Goal: Task Accomplishment & Management: Complete application form

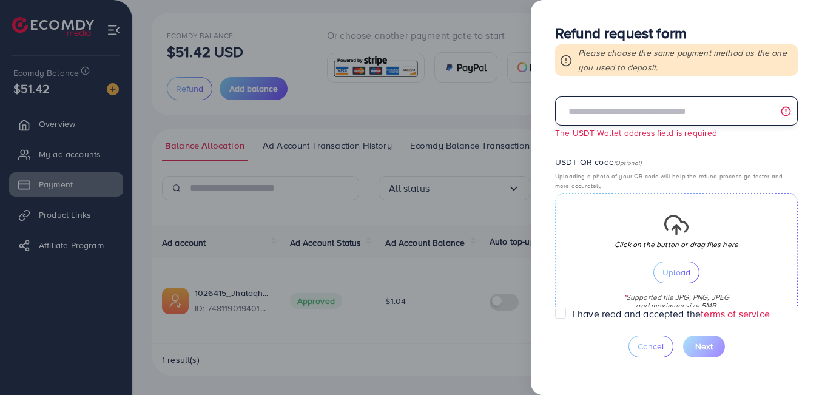
scroll to position [254, 0]
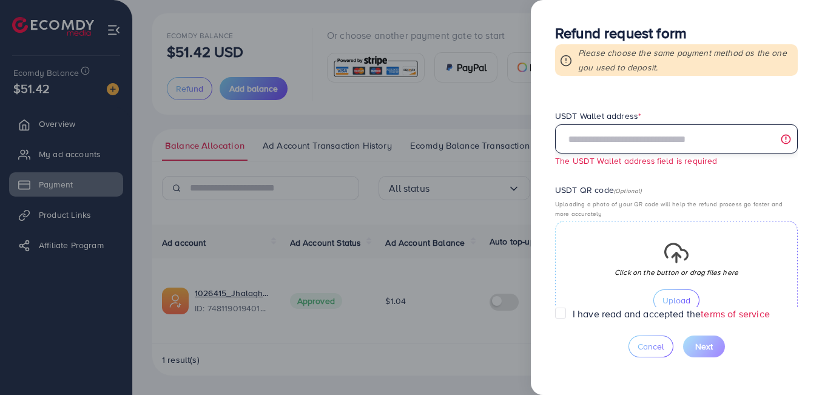
paste input "**********"
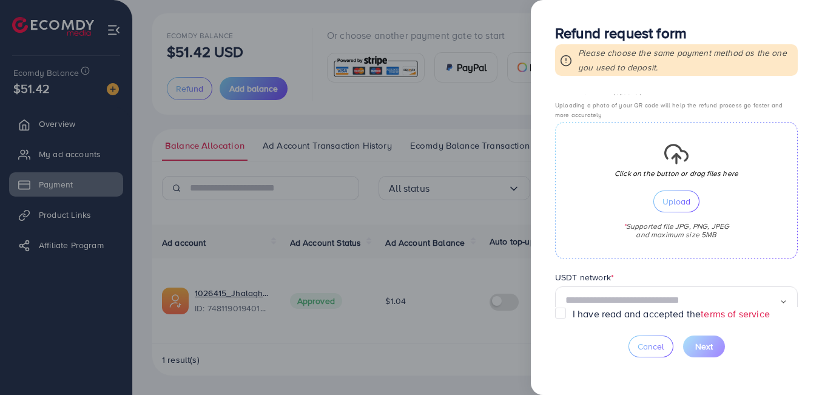
scroll to position [361, 0]
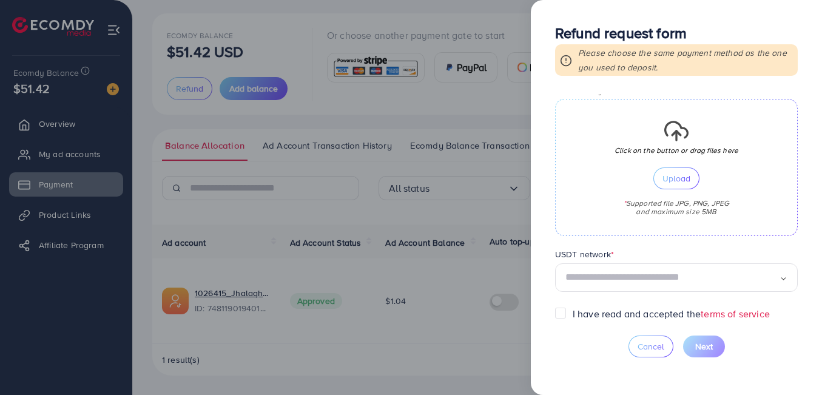
type input "**********"
click at [653, 180] on button "Upload" at bounding box center [676, 178] width 46 height 22
click at [682, 283] on input "Search for option" at bounding box center [672, 277] width 214 height 19
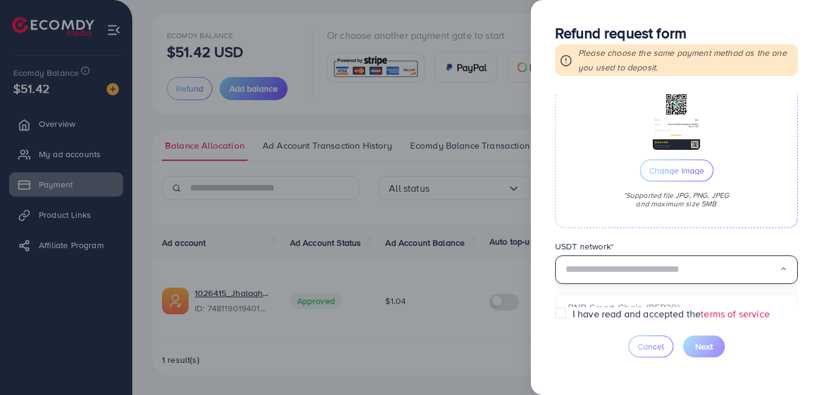
scroll to position [457, 0]
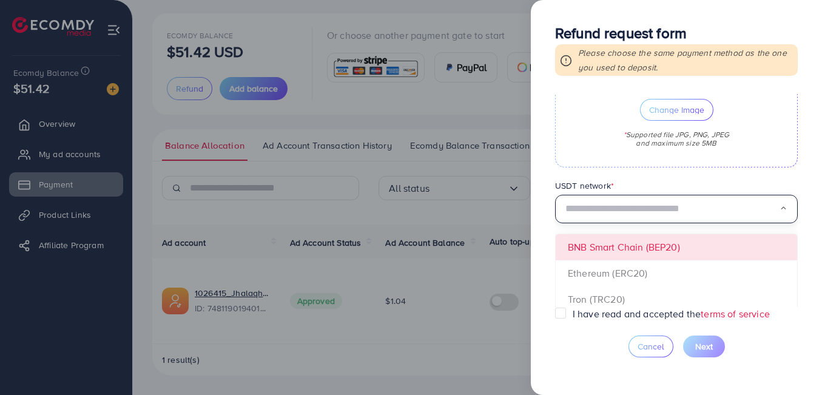
click at [667, 249] on form "**********" at bounding box center [676, 200] width 243 height 213
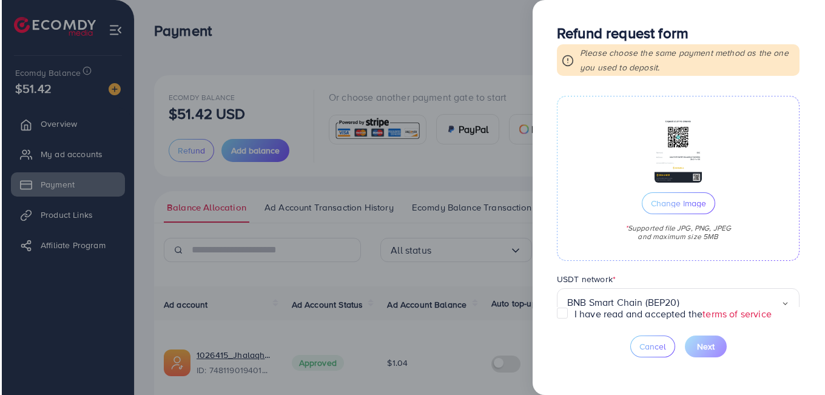
scroll to position [389, 0]
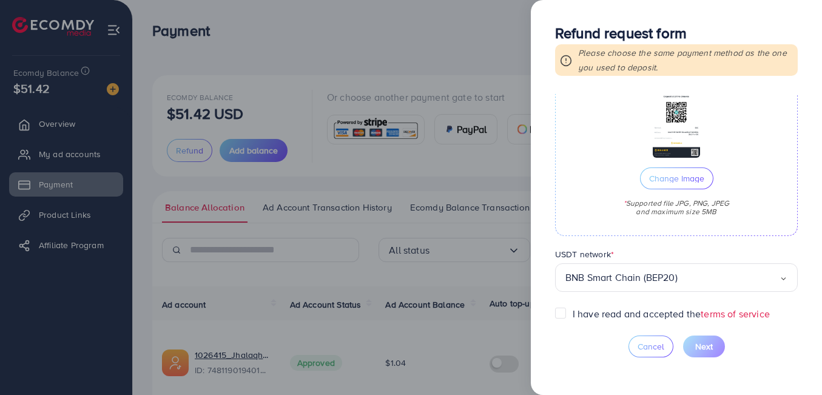
click at [573, 310] on label "I have read and accepted the terms of service" at bounding box center [671, 314] width 197 height 14
click at [698, 349] on span "Next" at bounding box center [704, 346] width 18 height 12
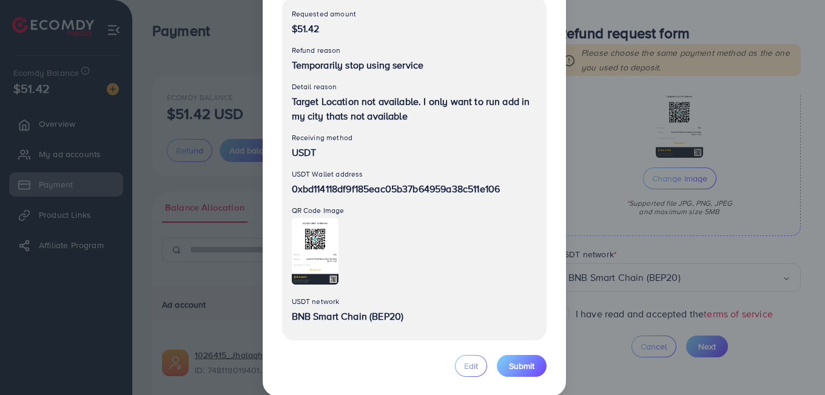
scroll to position [149, 0]
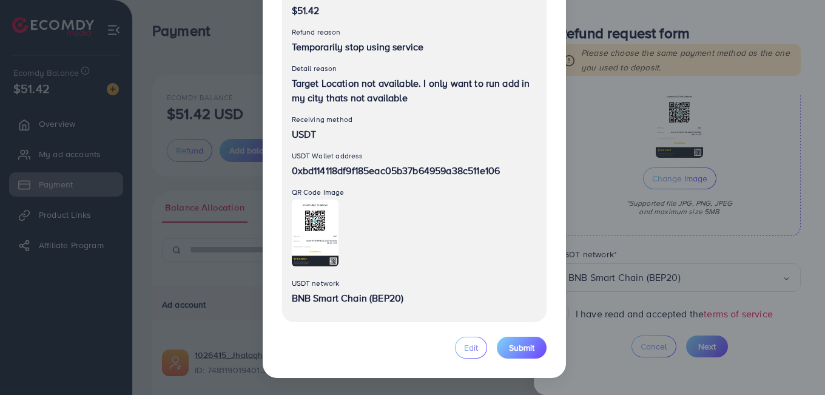
click at [536, 349] on button "Submit" at bounding box center [522, 348] width 50 height 22
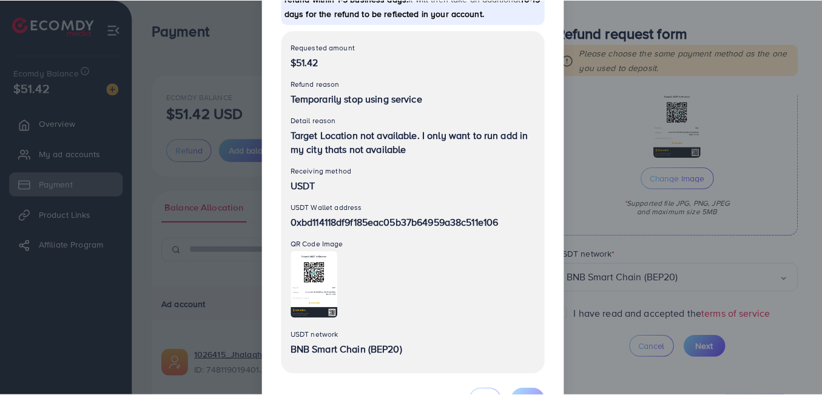
scroll to position [0, 0]
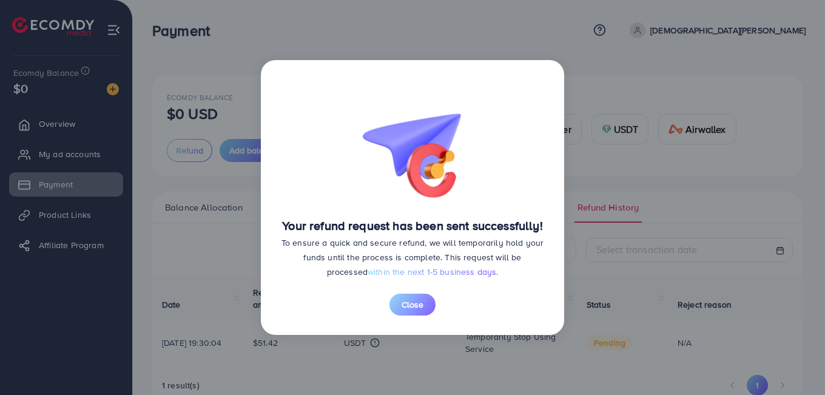
click at [416, 299] on span "Close" at bounding box center [413, 304] width 22 height 12
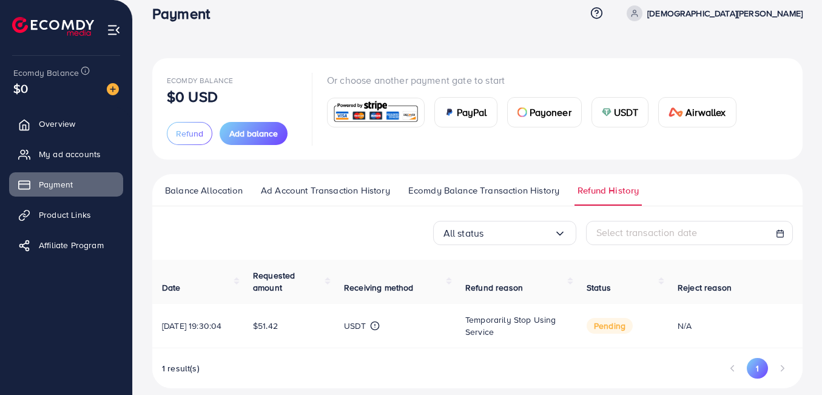
scroll to position [33, 0]
